Goal: Information Seeking & Learning: Learn about a topic

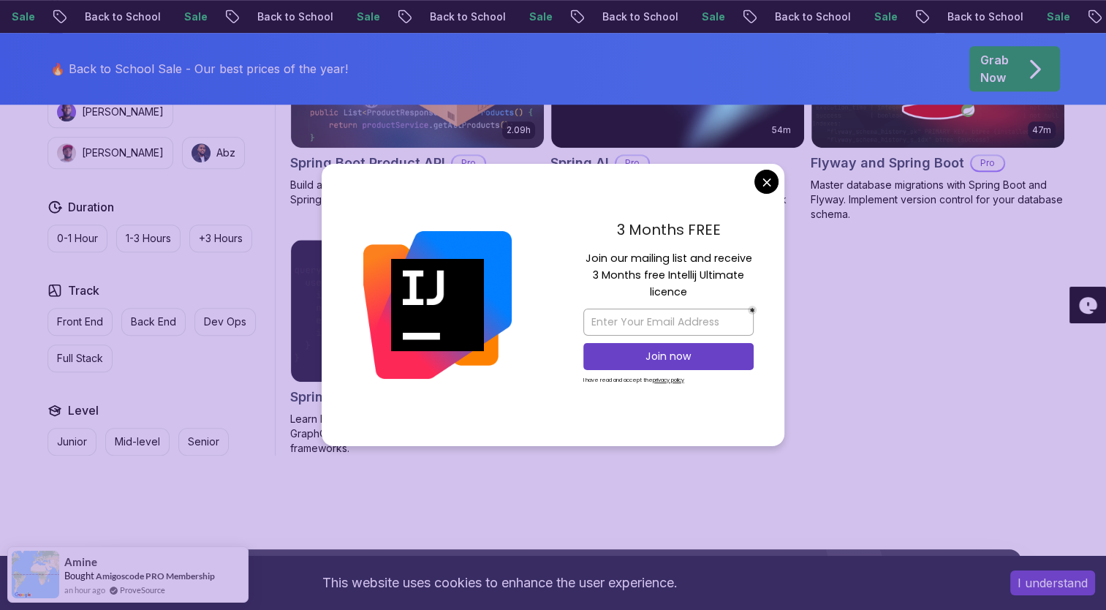
scroll to position [1254, 0]
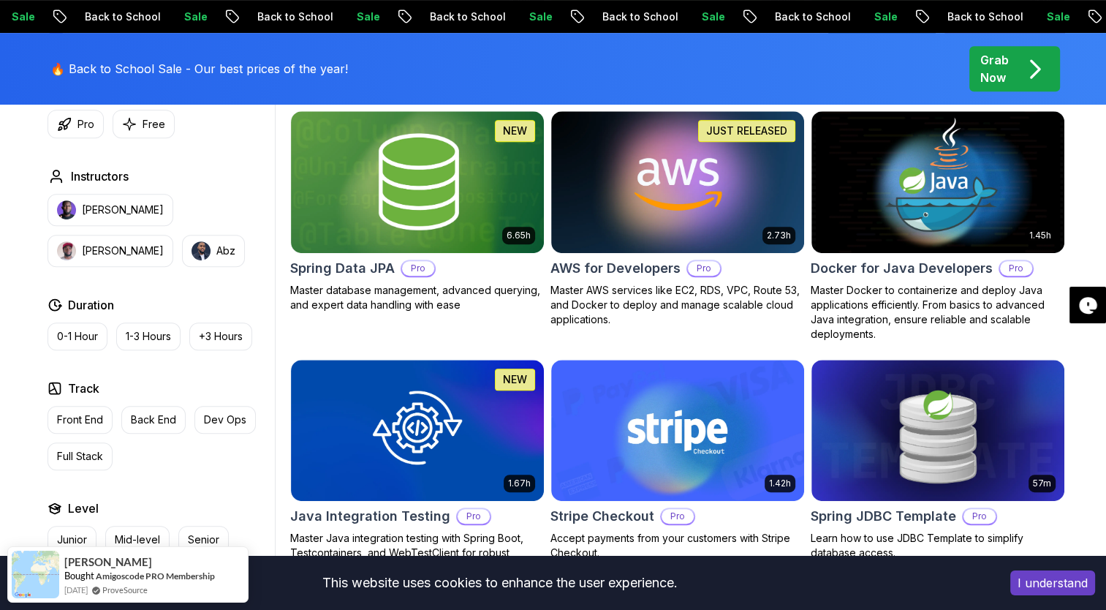
scroll to position [668, 0]
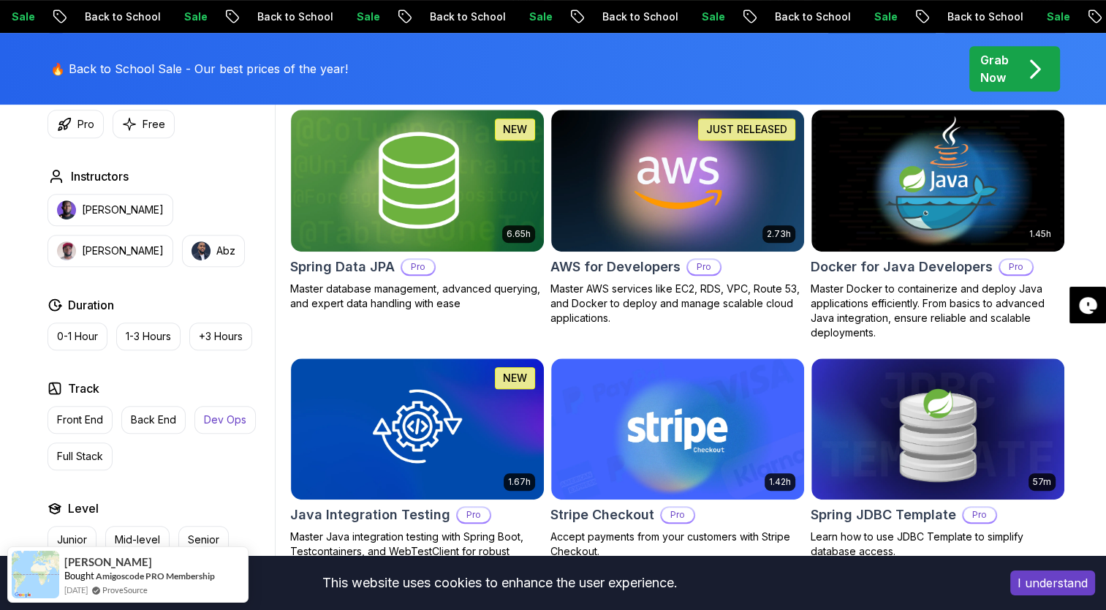
click at [219, 420] on p "Dev Ops" at bounding box center [225, 419] width 42 height 15
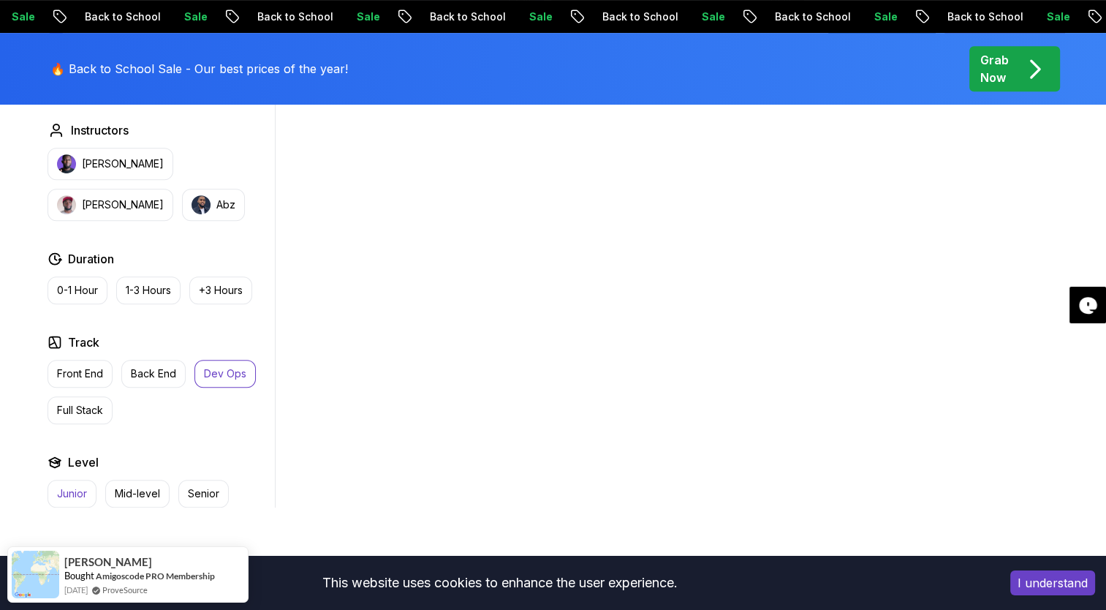
click at [76, 490] on p "Junior" at bounding box center [72, 493] width 30 height 15
click at [219, 368] on p "Dev Ops" at bounding box center [225, 373] width 42 height 15
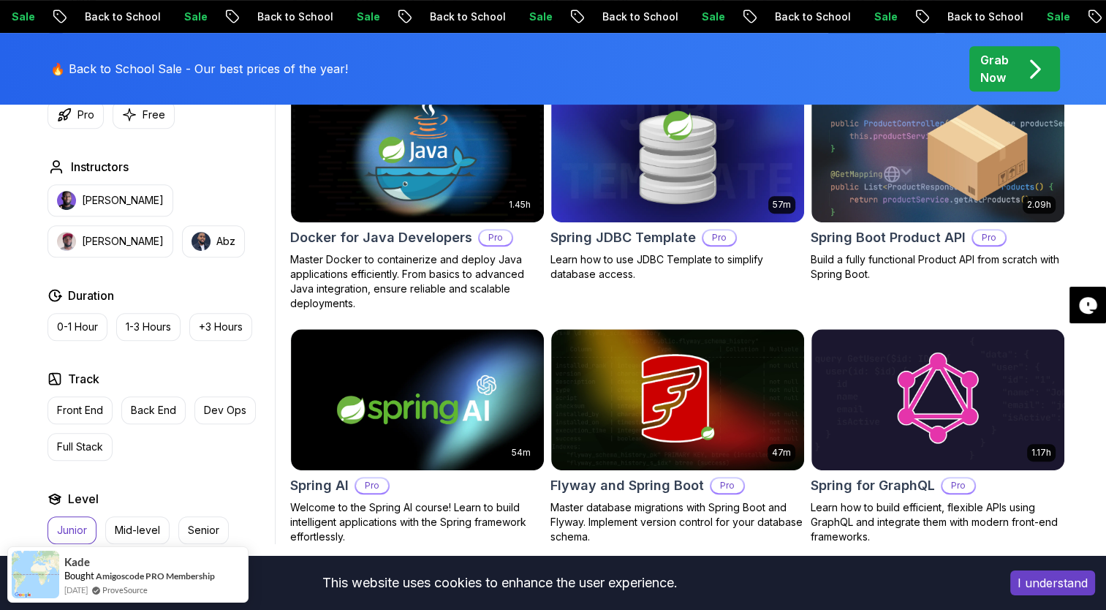
scroll to position [708, 0]
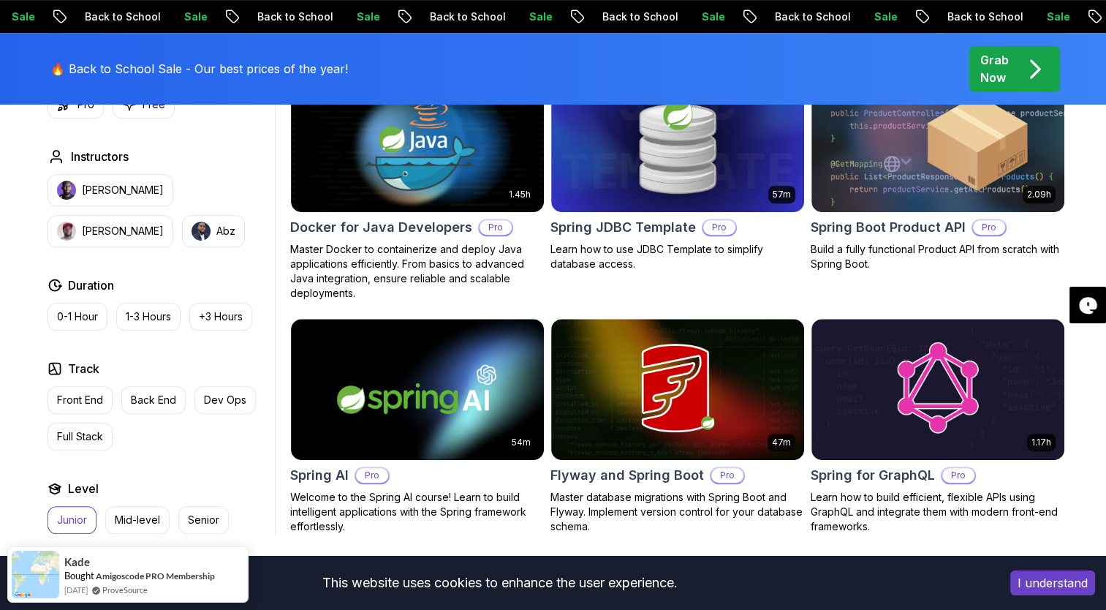
click at [79, 512] on p "Junior" at bounding box center [72, 519] width 30 height 15
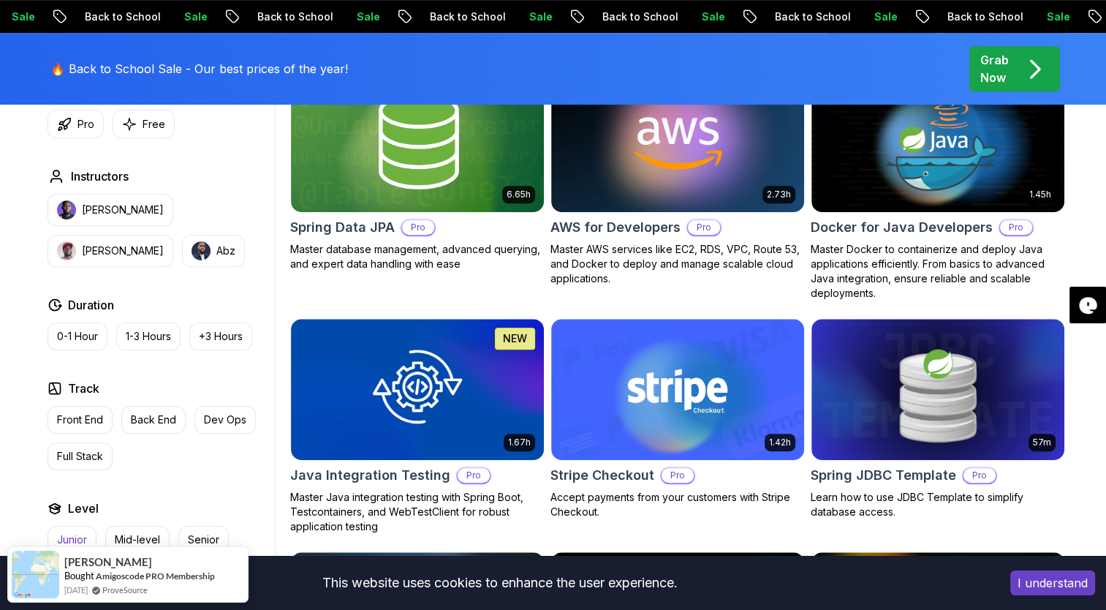
click at [72, 532] on p "Junior" at bounding box center [72, 539] width 30 height 15
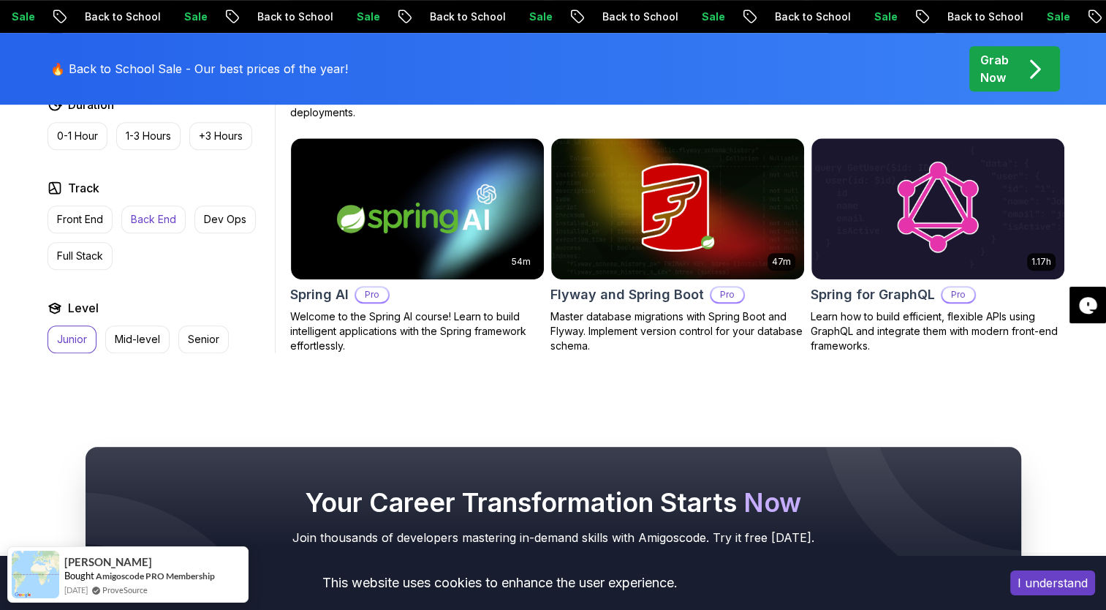
scroll to position [889, 0]
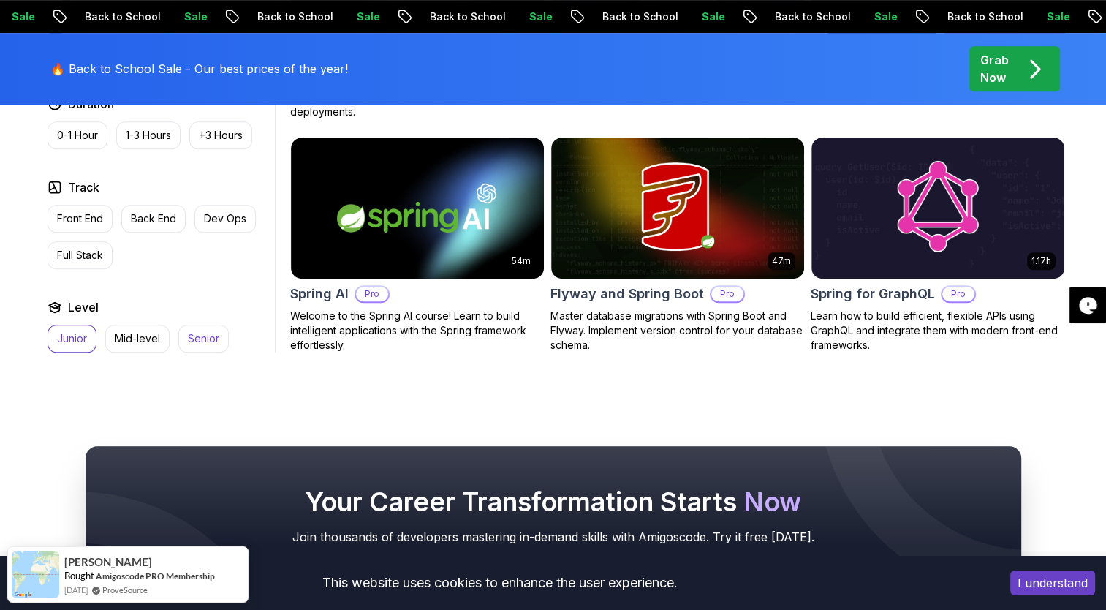
click at [206, 338] on p "Senior" at bounding box center [203, 338] width 31 height 15
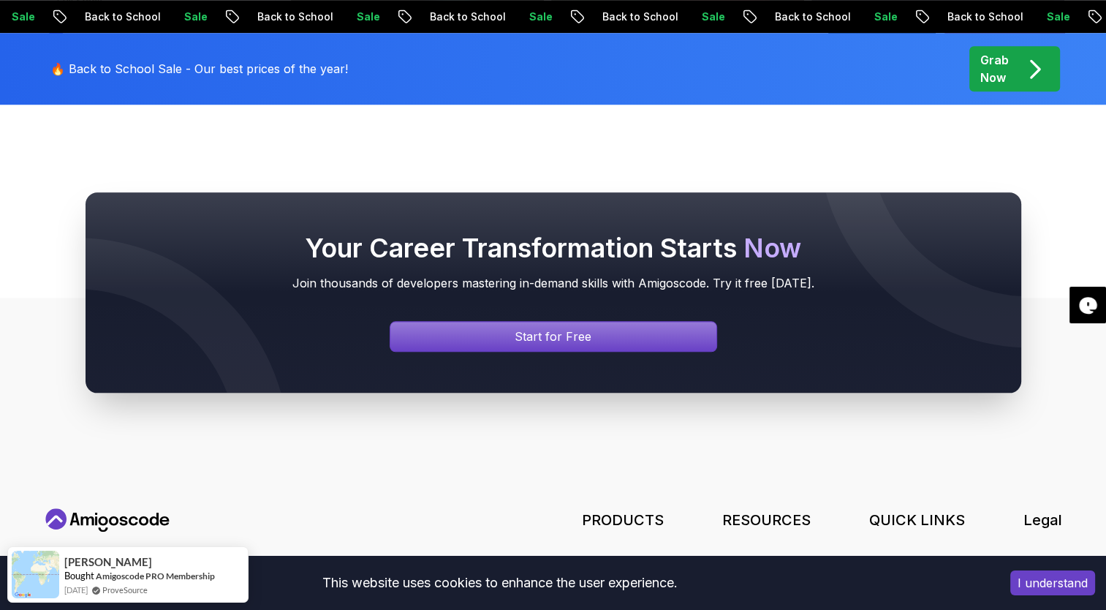
scroll to position [1219, 0]
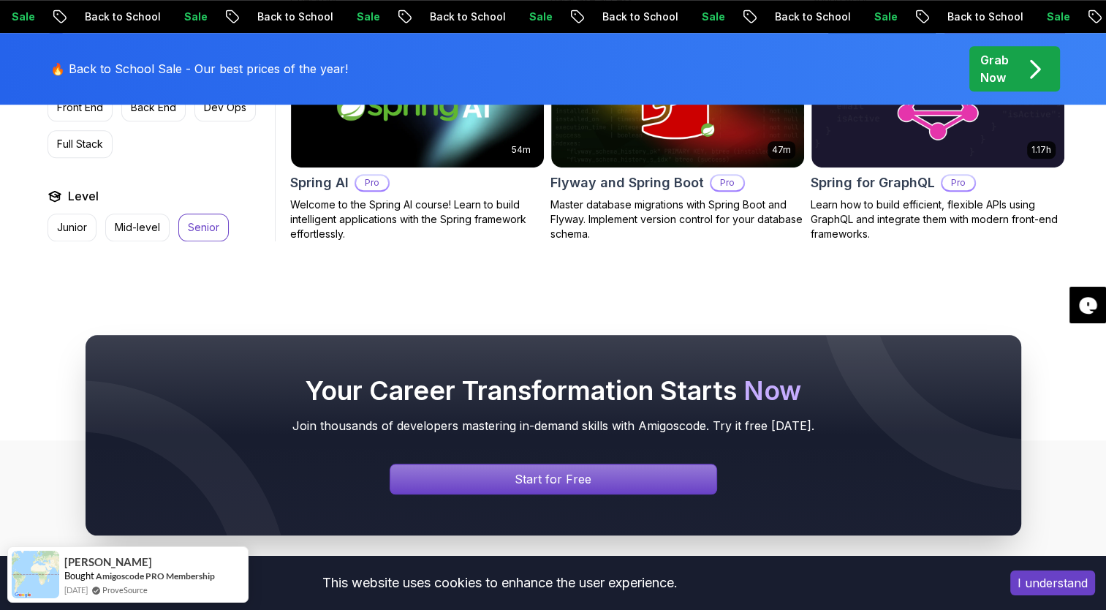
click at [205, 235] on button "Senior" at bounding box center [203, 227] width 50 height 28
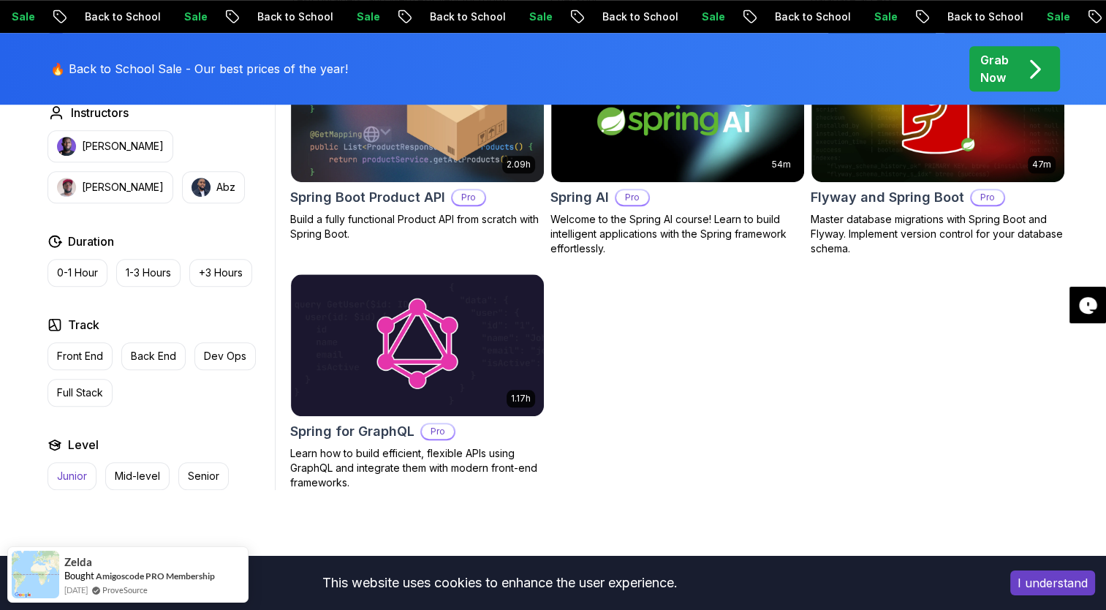
click at [73, 479] on p "Junior" at bounding box center [72, 476] width 30 height 15
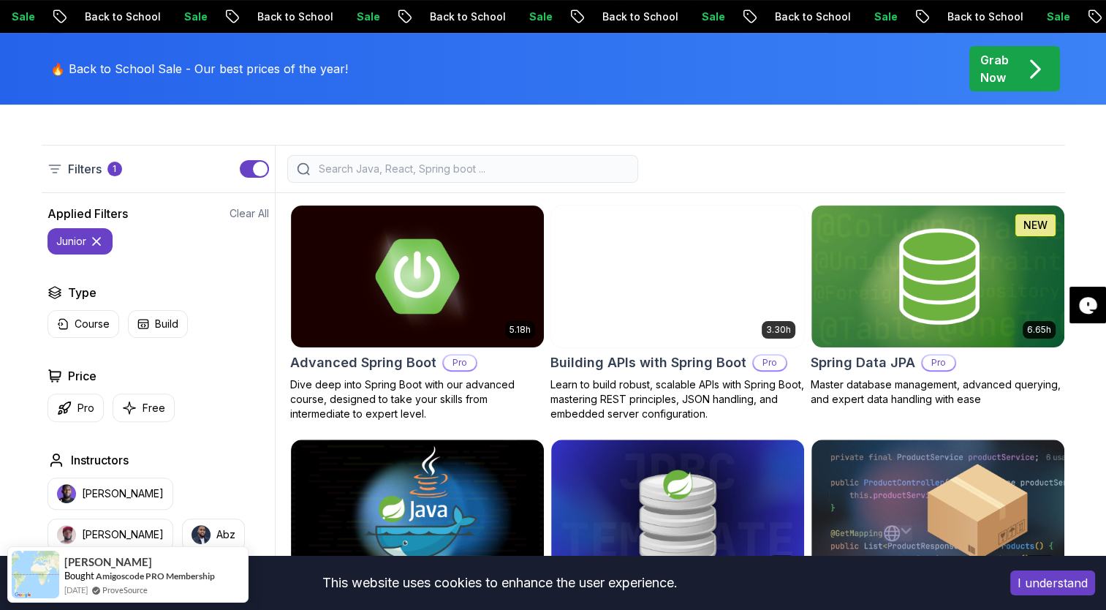
scroll to position [338, 0]
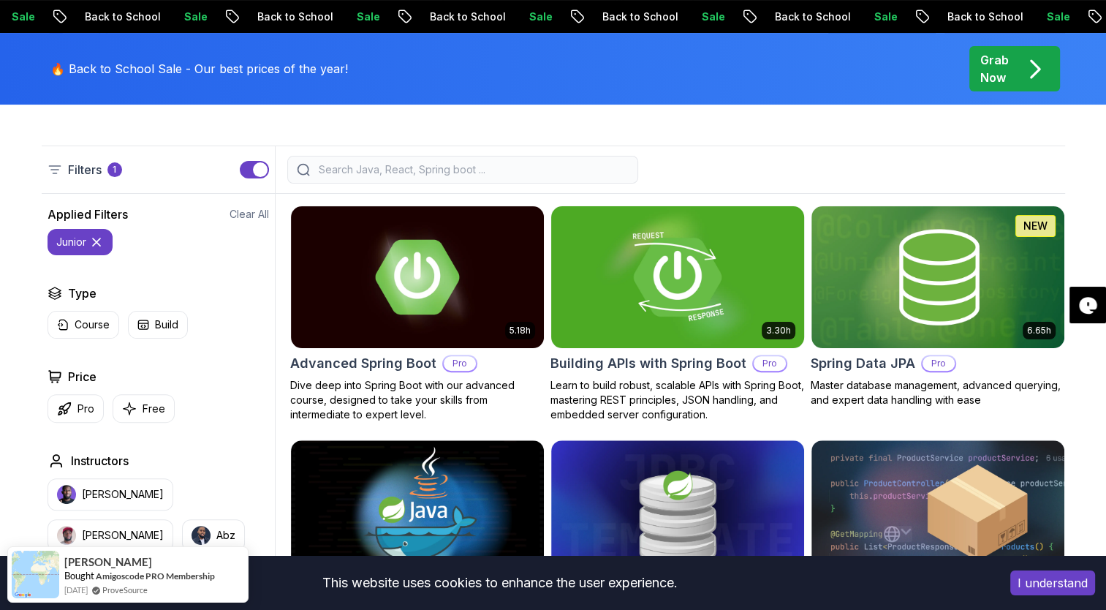
click at [623, 326] on img at bounding box center [677, 276] width 265 height 148
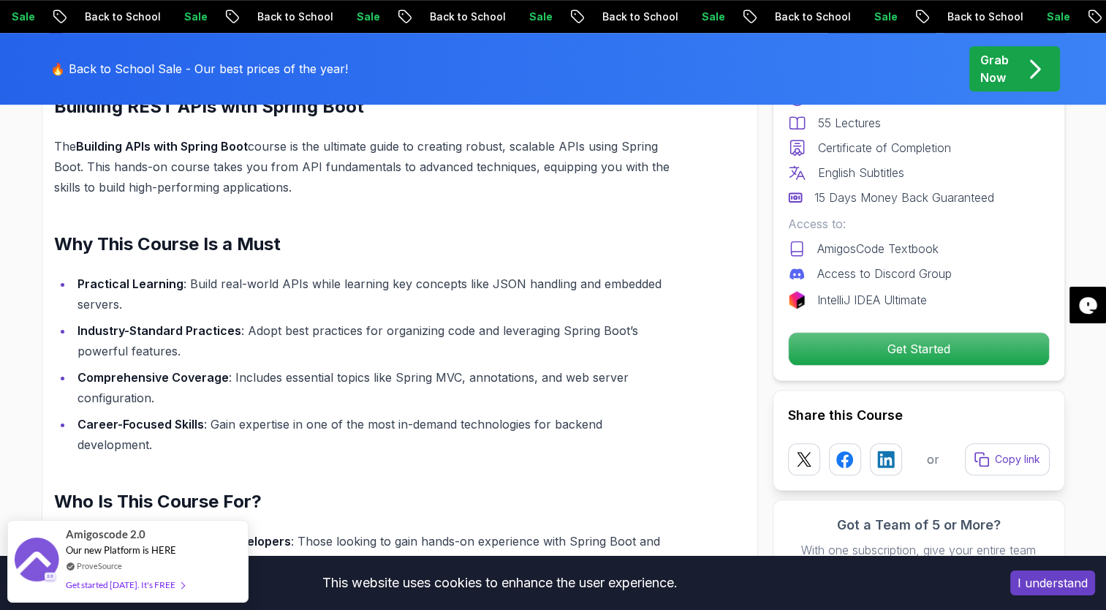
scroll to position [1102, 0]
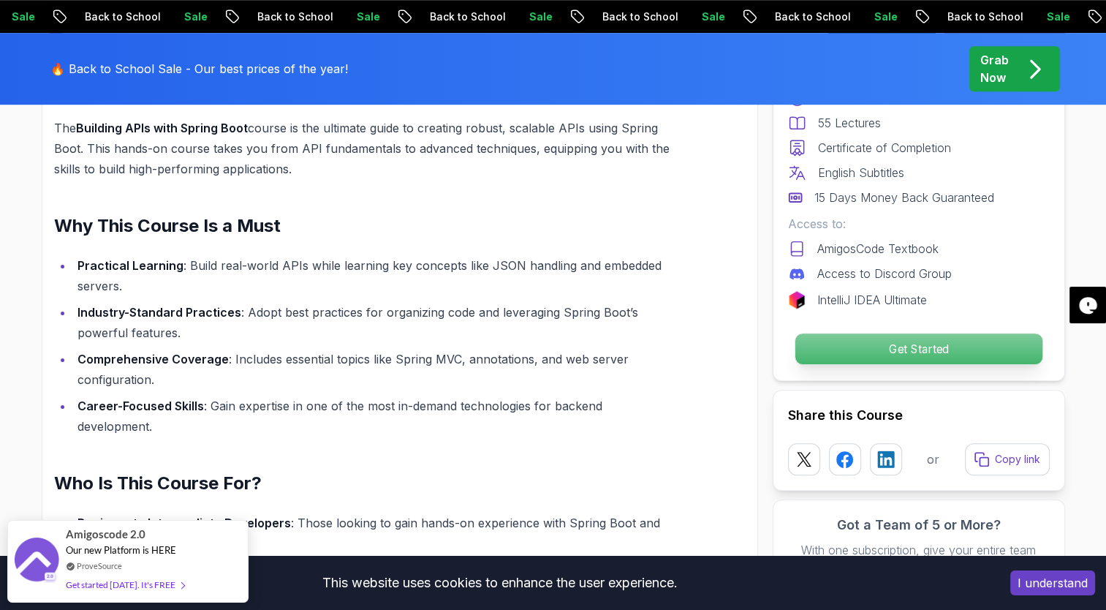
click at [958, 344] on p "Get Started" at bounding box center [918, 348] width 247 height 31
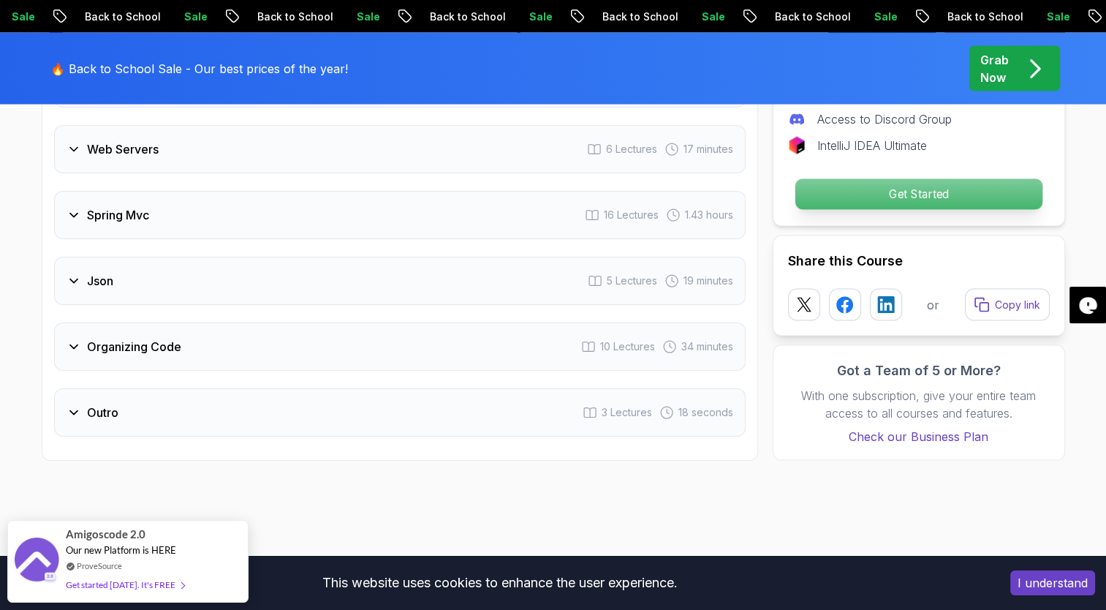
scroll to position [3380, 0]
